Goal: Communication & Community: Answer question/provide support

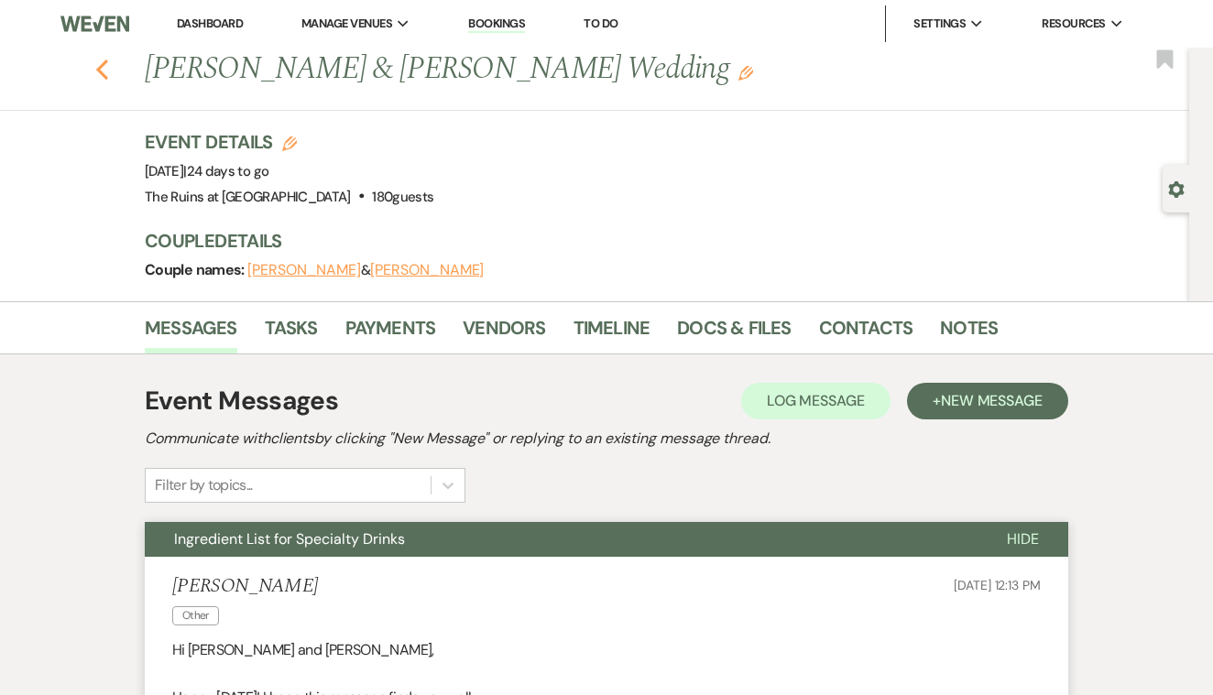
click at [98, 66] on icon "Previous" at bounding box center [102, 70] width 14 height 22
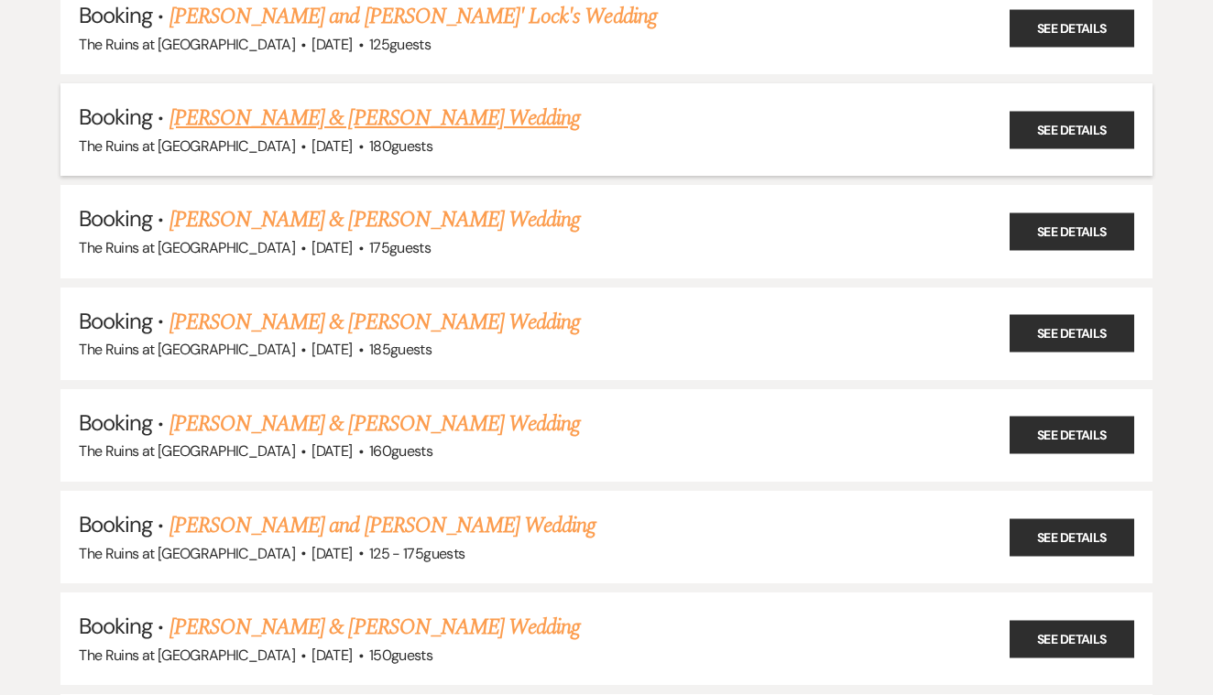
scroll to position [451, 0]
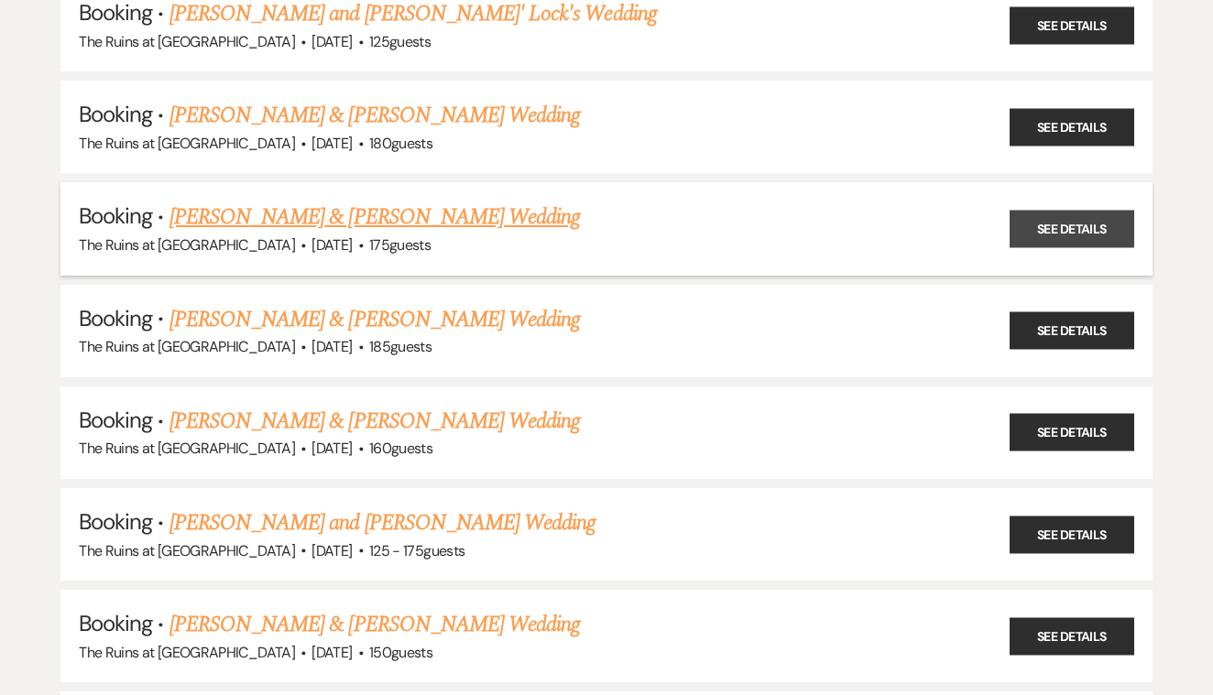
click at [1077, 216] on link "See Details" at bounding box center [1072, 229] width 125 height 38
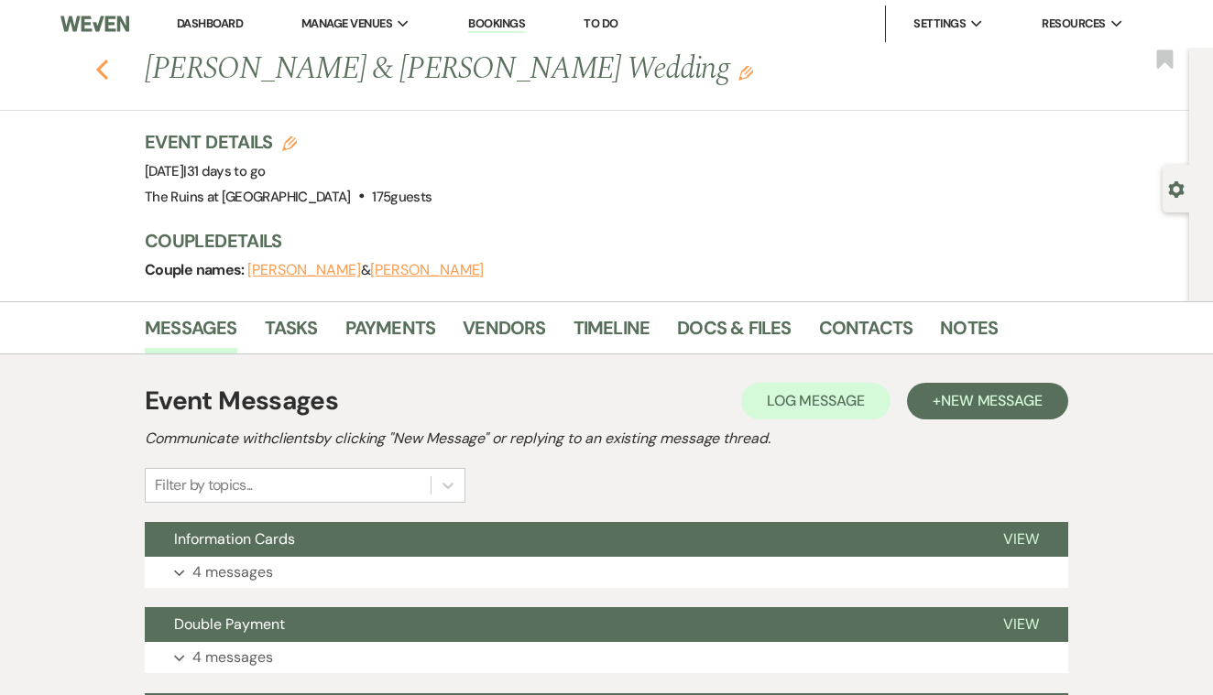
click at [98, 74] on icon "Previous" at bounding box center [102, 70] width 14 height 22
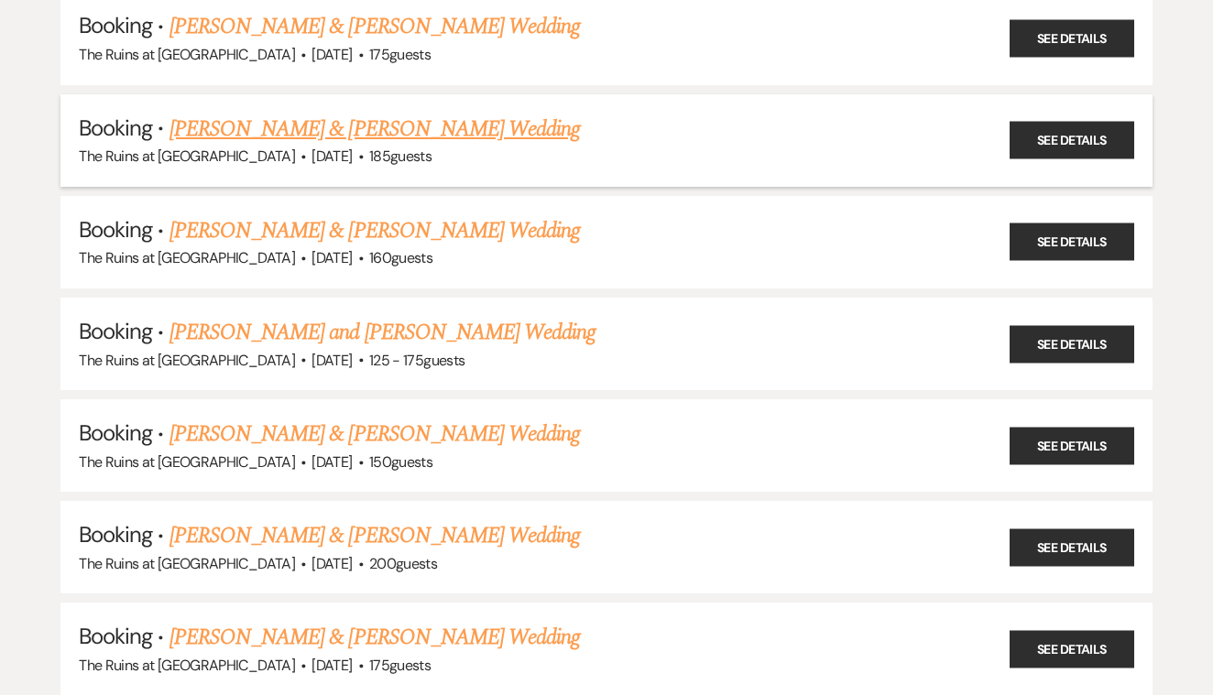
scroll to position [654, 0]
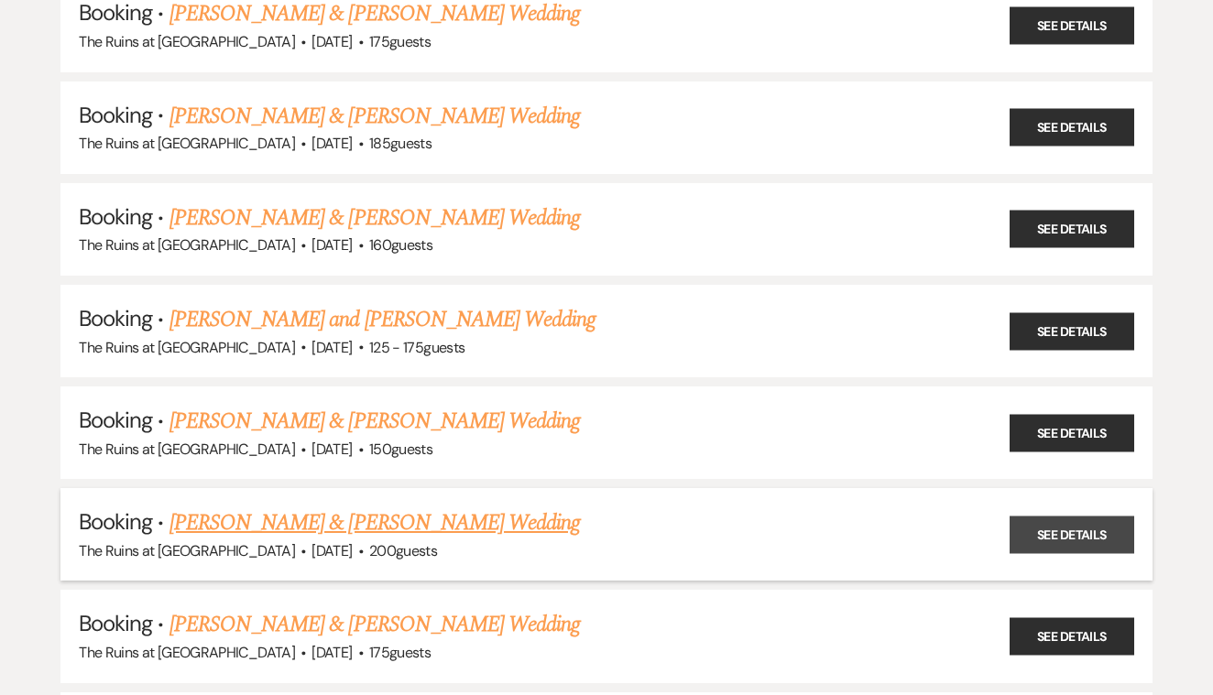
click at [1055, 516] on link "See Details" at bounding box center [1072, 535] width 125 height 38
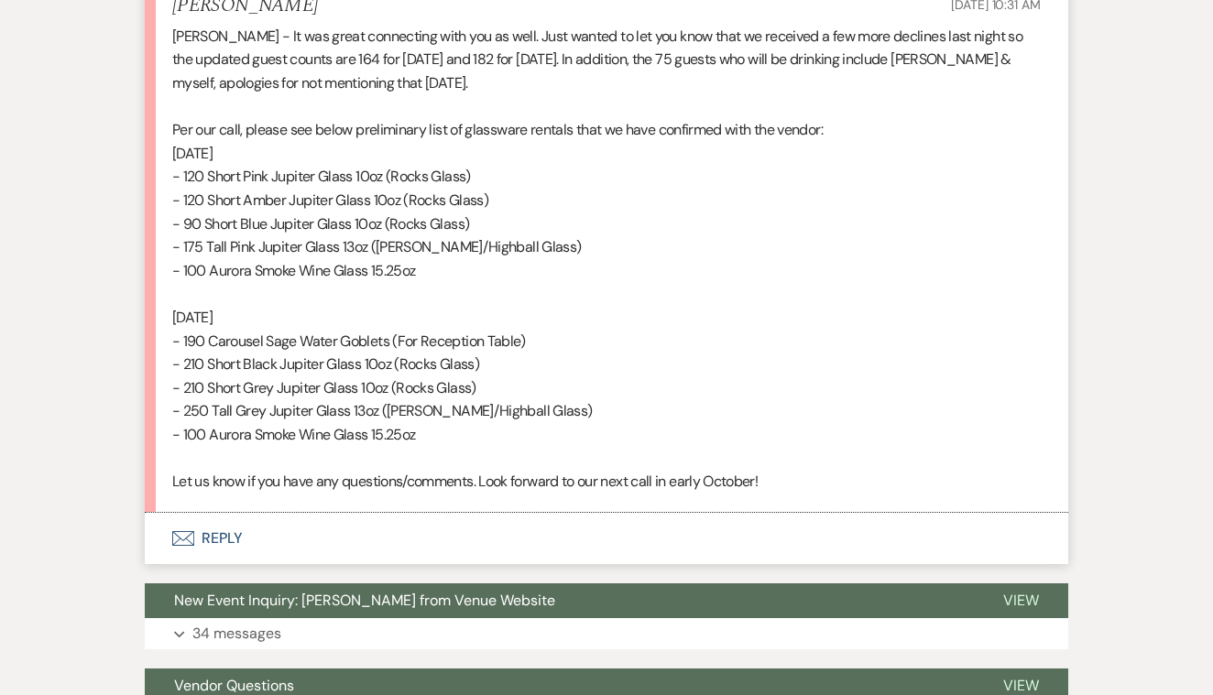
scroll to position [3762, 0]
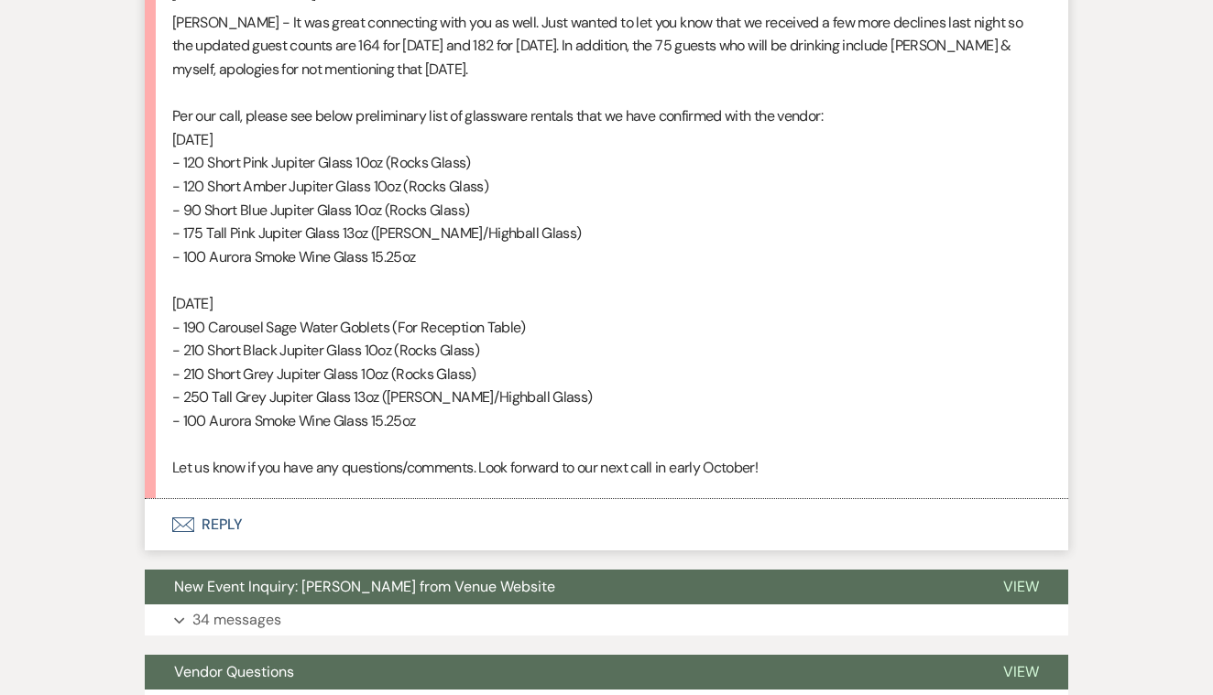
click at [214, 499] on button "Envelope Reply" at bounding box center [607, 524] width 924 height 51
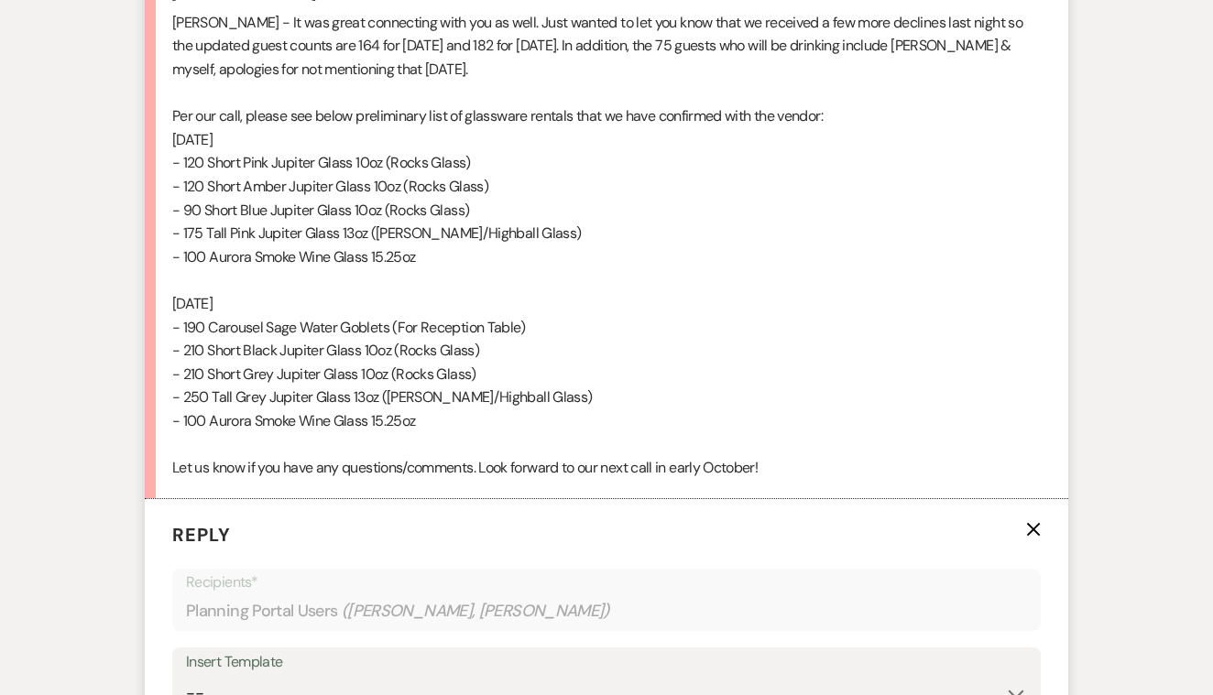
scroll to position [4030, 0]
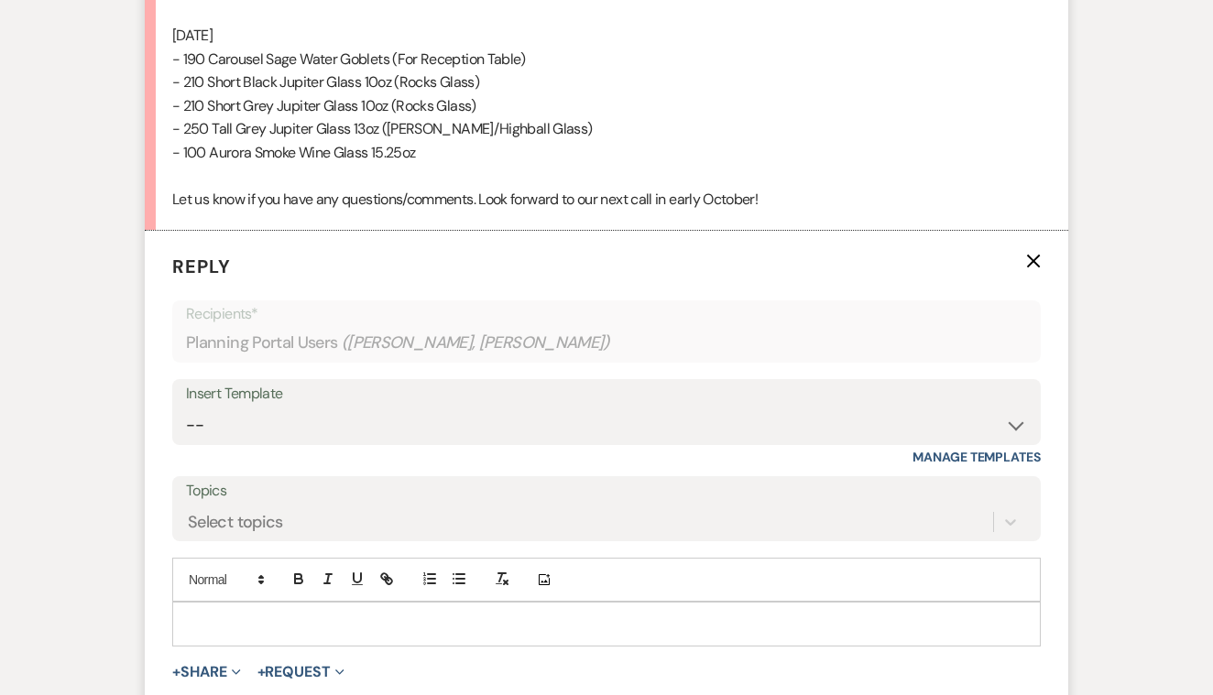
click at [240, 614] on p at bounding box center [606, 624] width 839 height 20
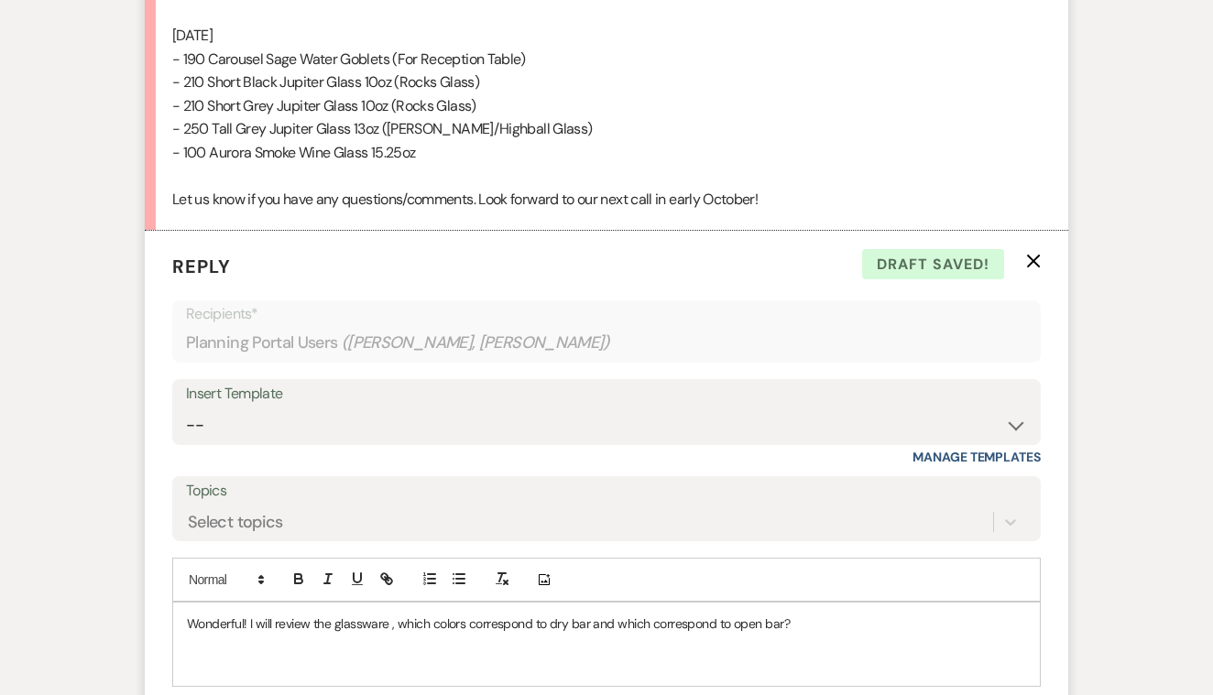
scroll to position [4098, 0]
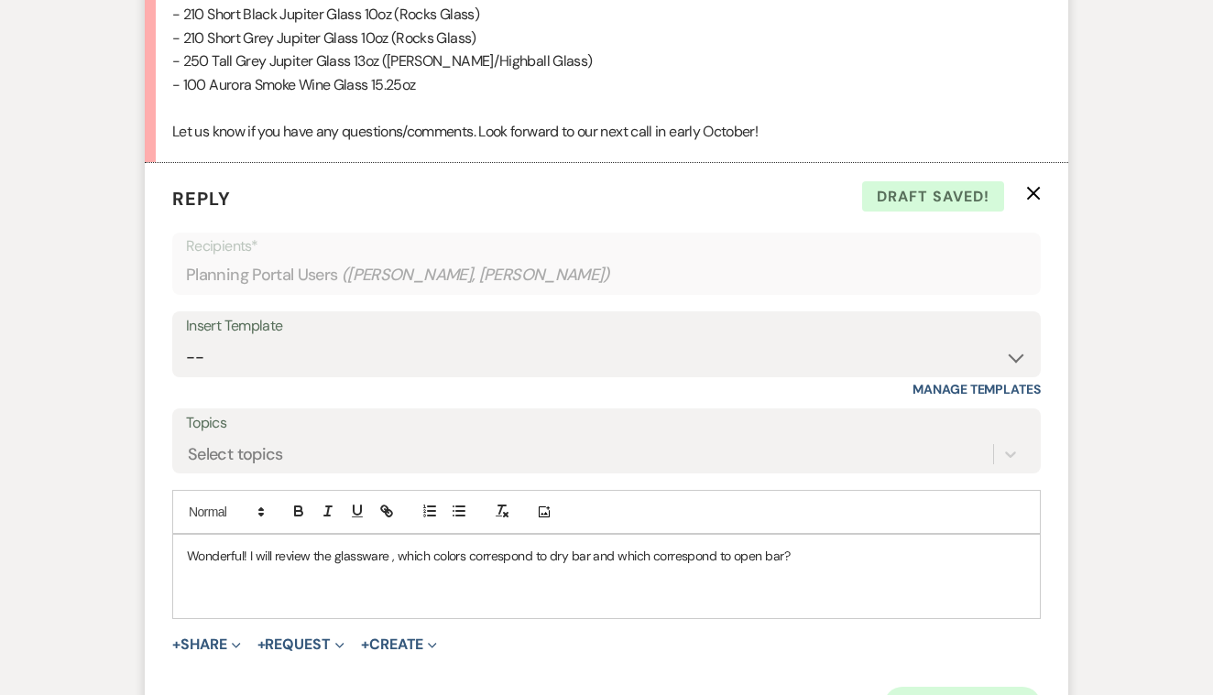
click at [953, 687] on button "Send Message" at bounding box center [962, 705] width 157 height 37
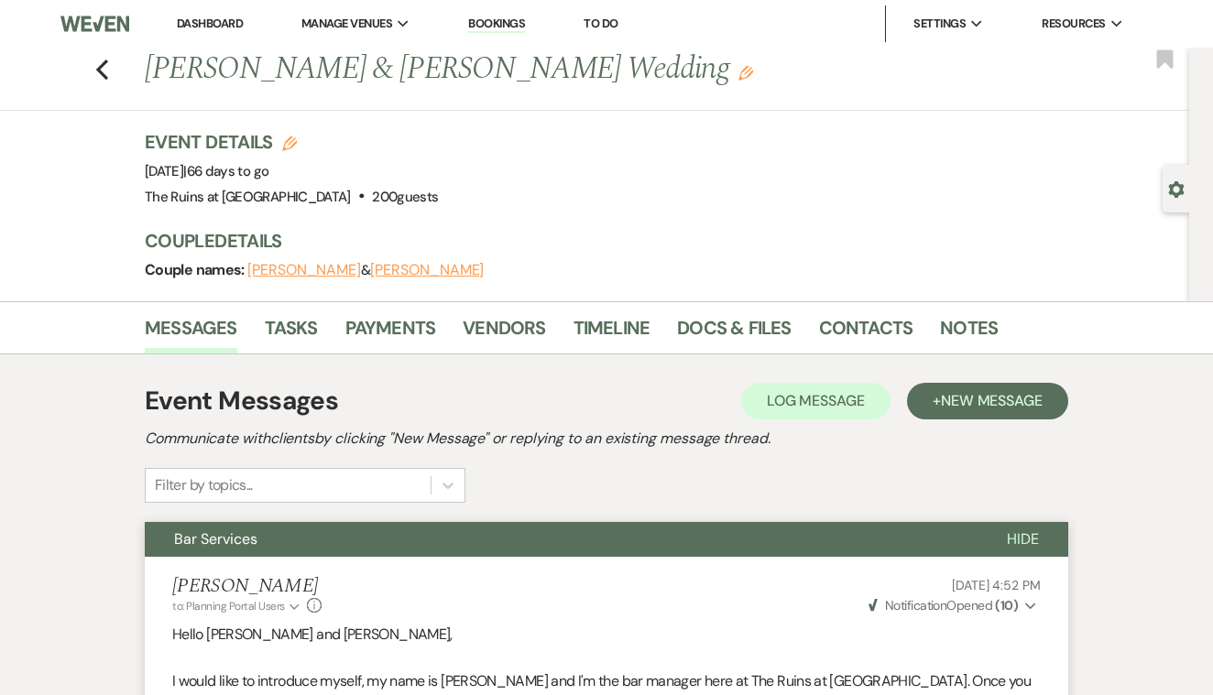
scroll to position [0, 0]
click at [99, 71] on use "button" at bounding box center [102, 70] width 12 height 20
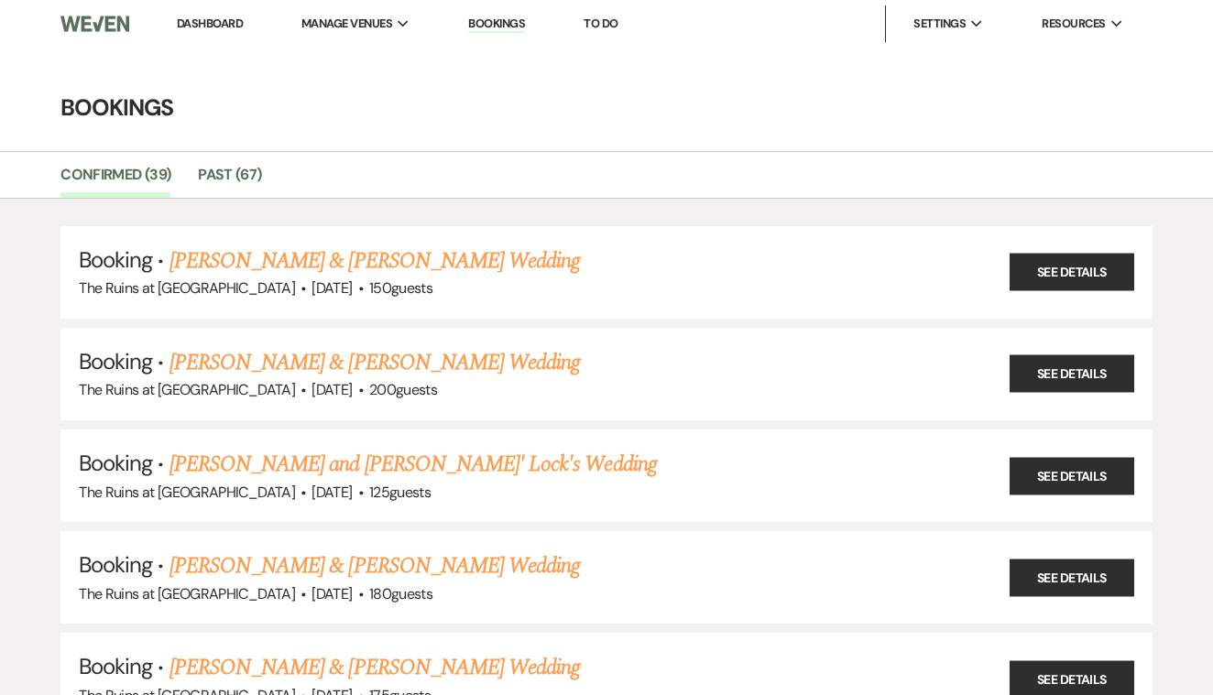
scroll to position [654, 0]
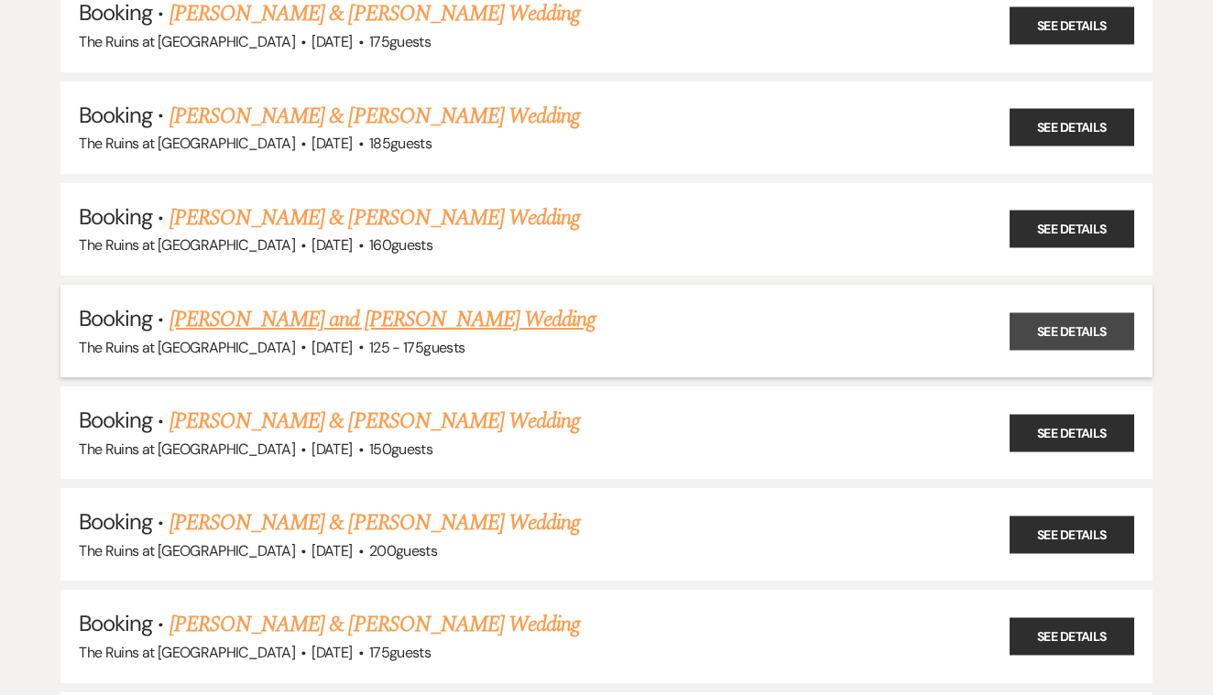
click at [1064, 312] on link "See Details" at bounding box center [1072, 331] width 125 height 38
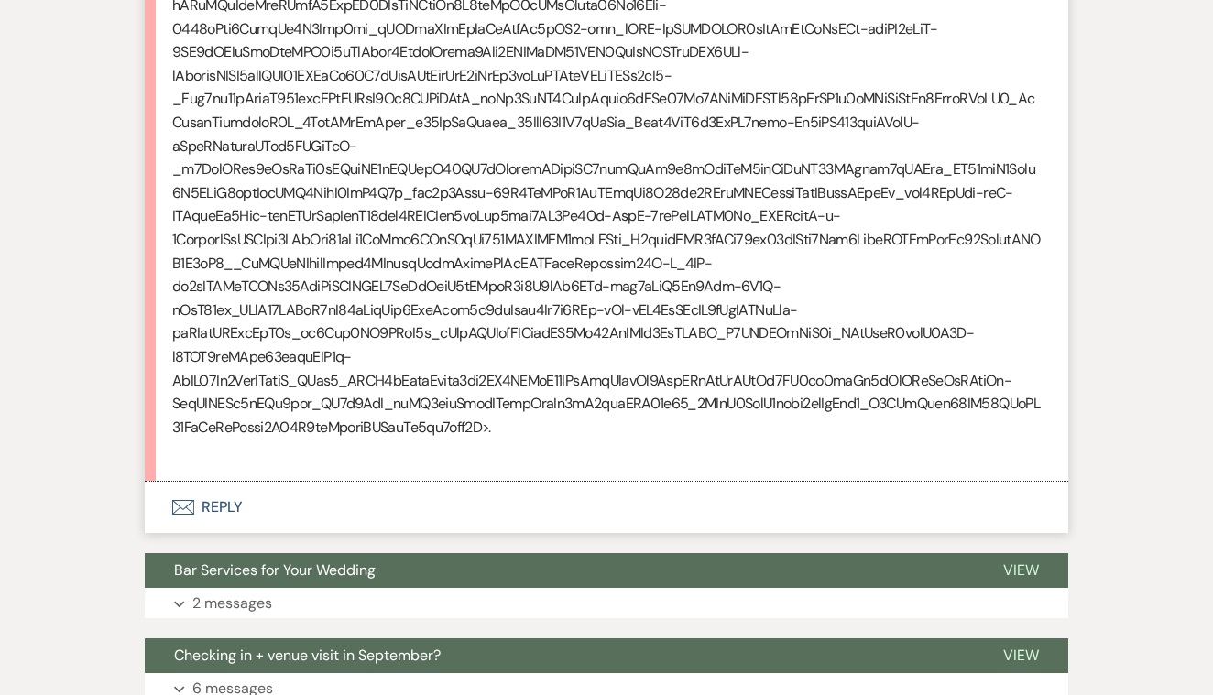
scroll to position [8336, 0]
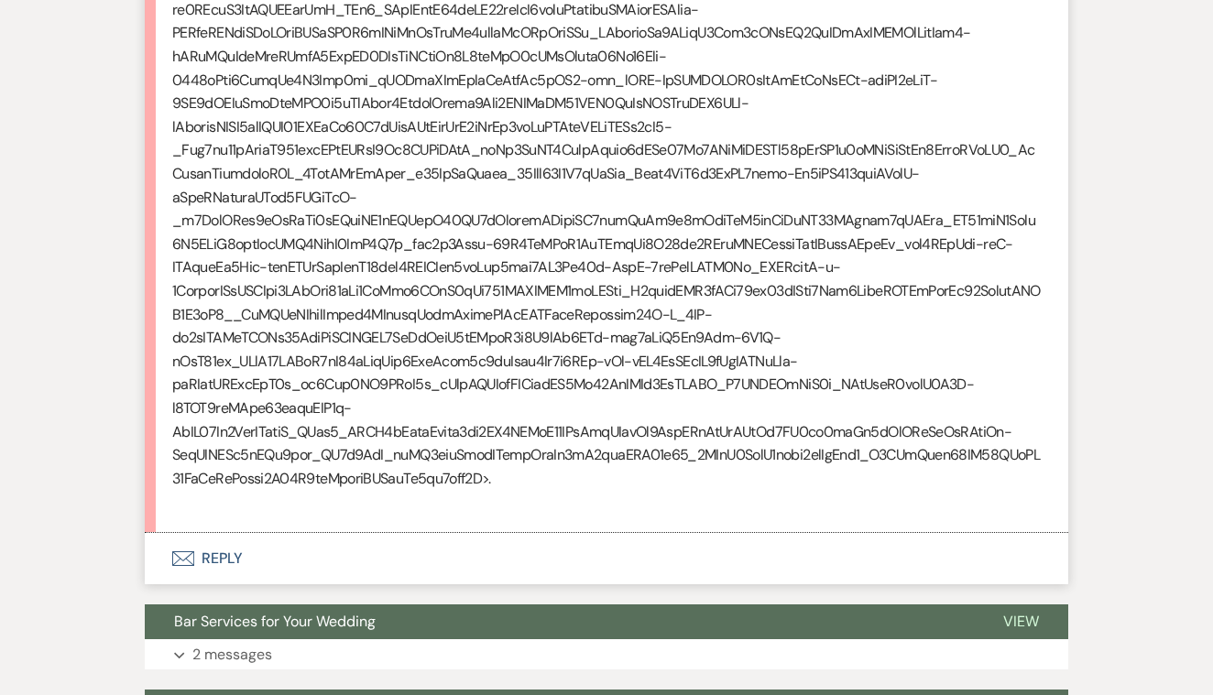
click at [213, 533] on button "Envelope Reply" at bounding box center [607, 558] width 924 height 51
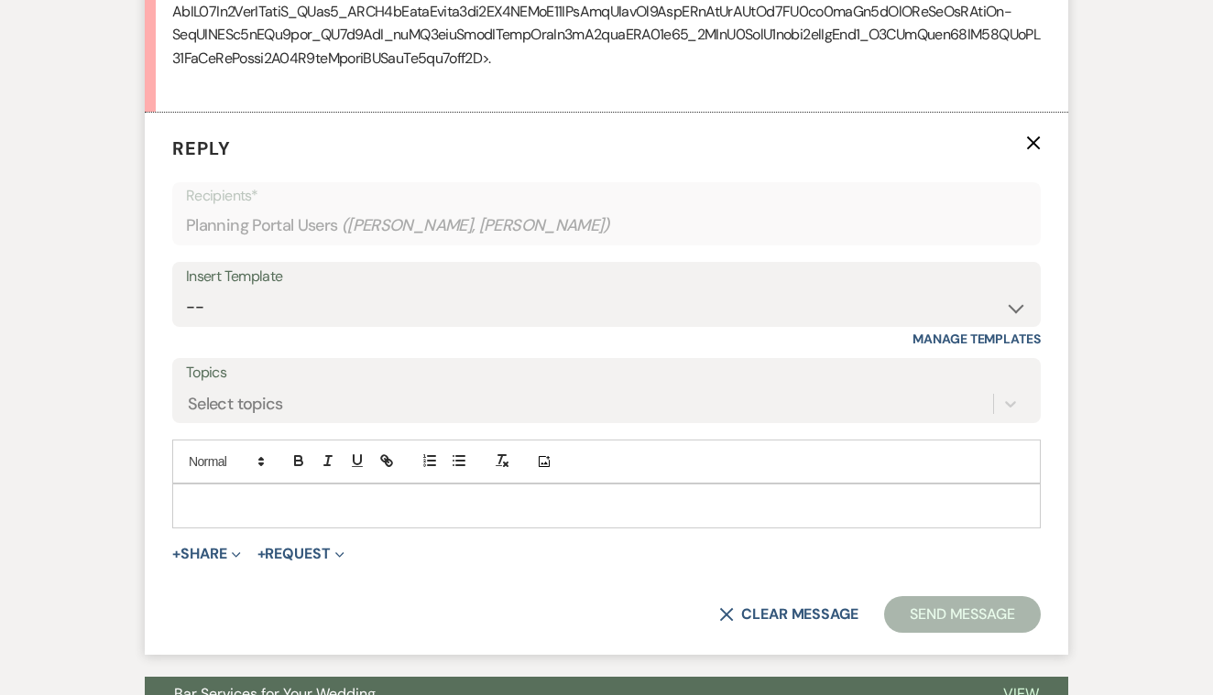
click at [246, 496] on p at bounding box center [606, 506] width 839 height 20
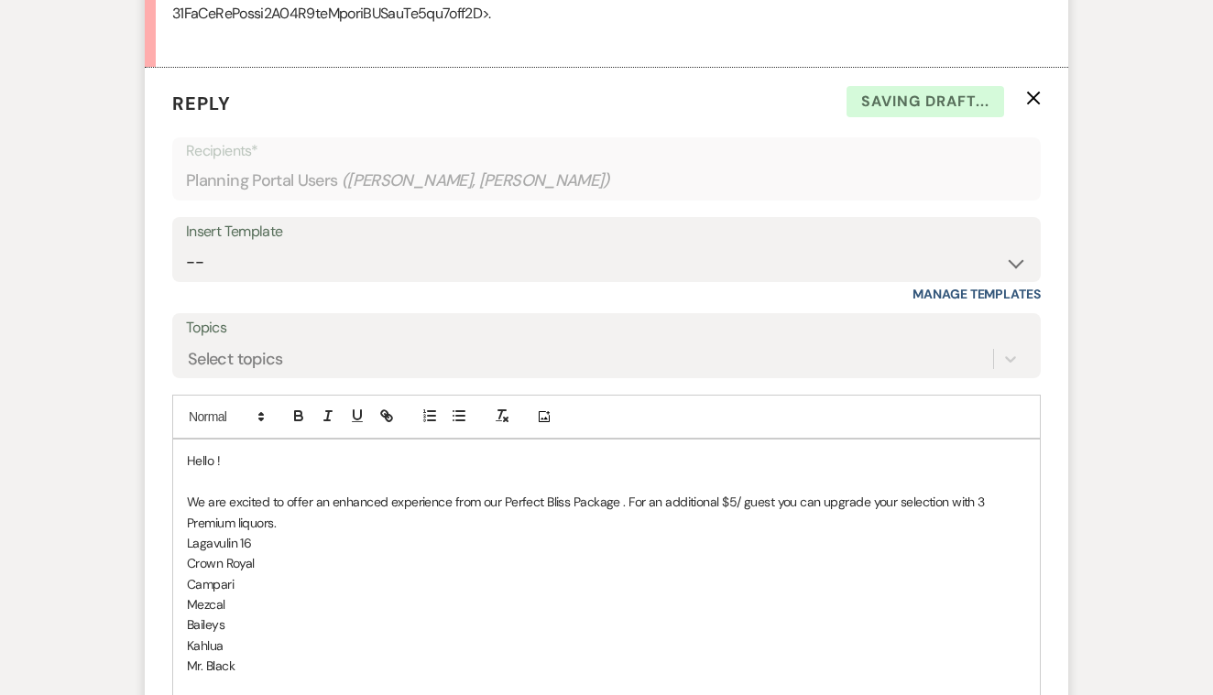
scroll to position [8801, 0]
click at [421, 677] on p "Instead of paying per bottle, we could offer these throughout the night" at bounding box center [606, 687] width 839 height 20
click at [484, 677] on p "Instead of paying per bottle, we could offer 3 of these throughout the night" at bounding box center [606, 687] width 839 height 20
click at [738, 677] on p "Instead of paying per bottle, we could offer 3 of these selections to be availa…" at bounding box center [606, 687] width 839 height 20
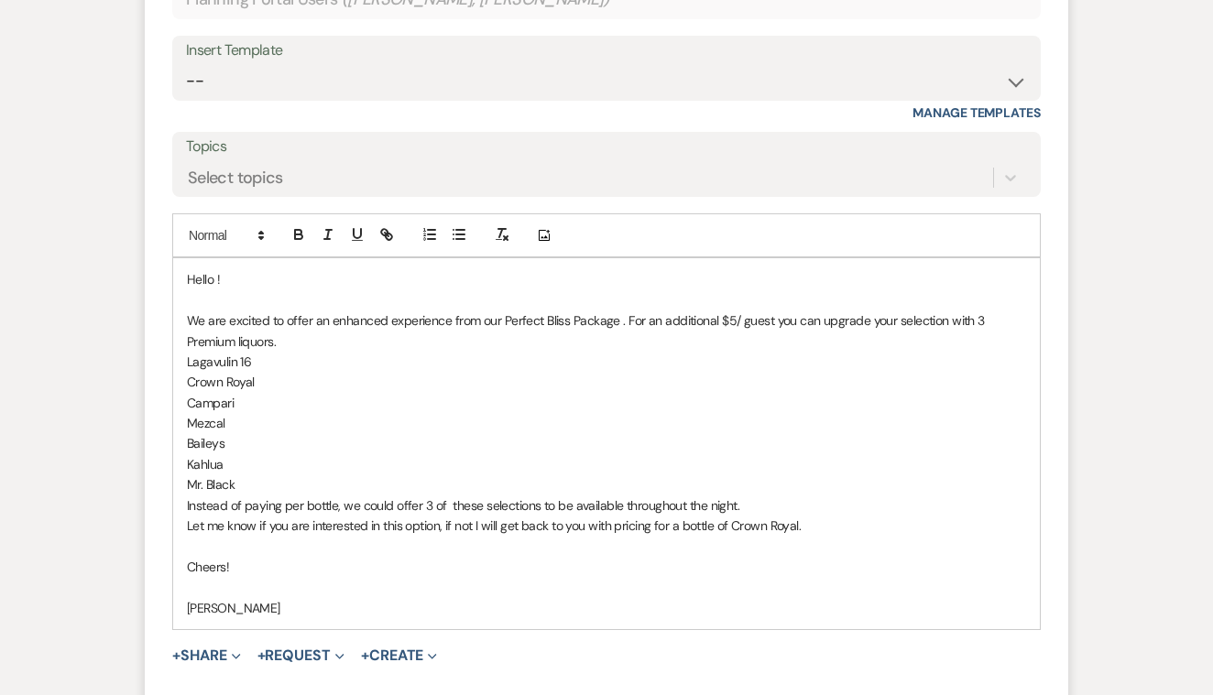
scroll to position [9000, 0]
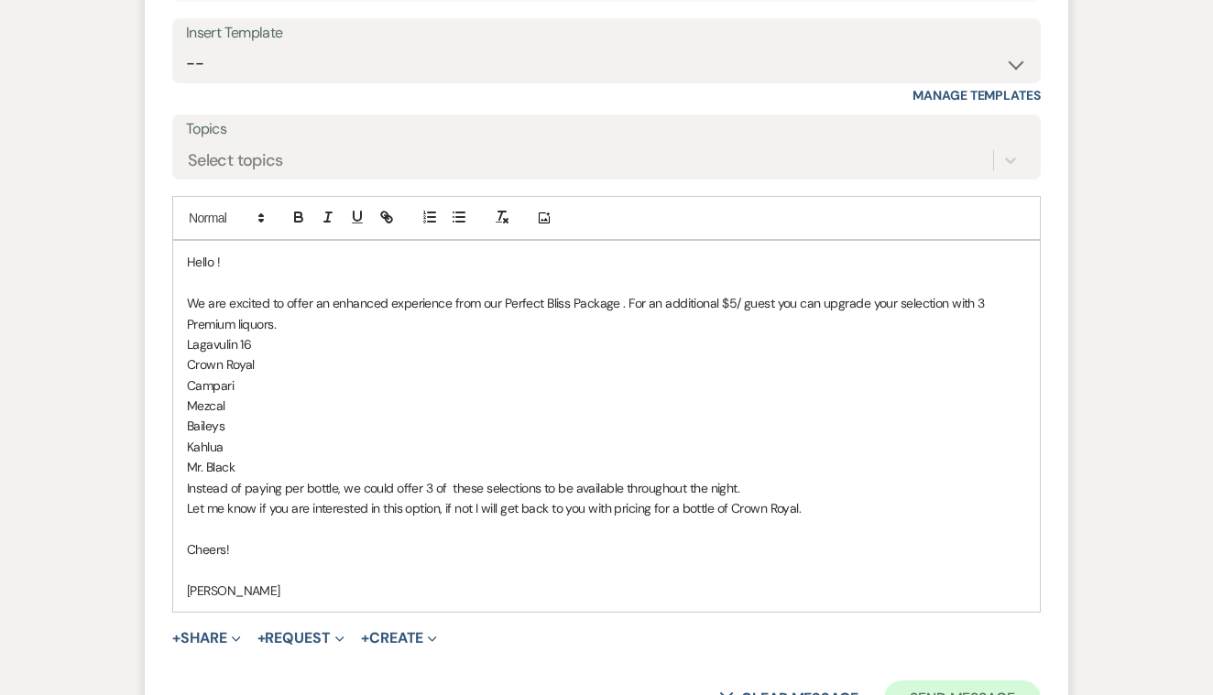
click at [947, 681] on button "Send Message" at bounding box center [962, 699] width 157 height 37
